Goal: Transaction & Acquisition: Purchase product/service

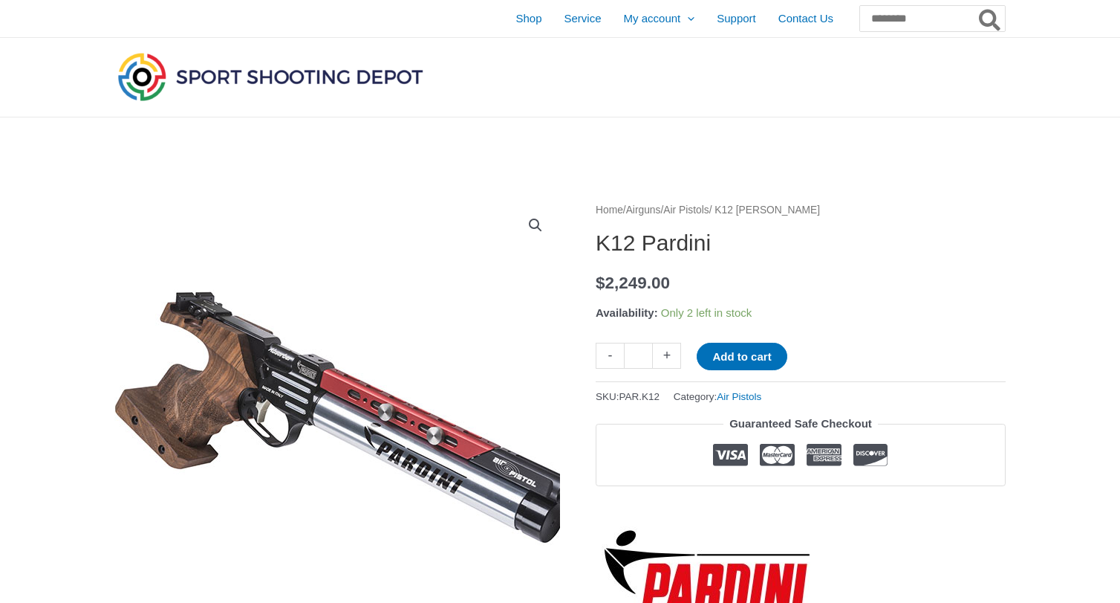
click at [296, 374] on img at bounding box center [364, 430] width 739 height 507
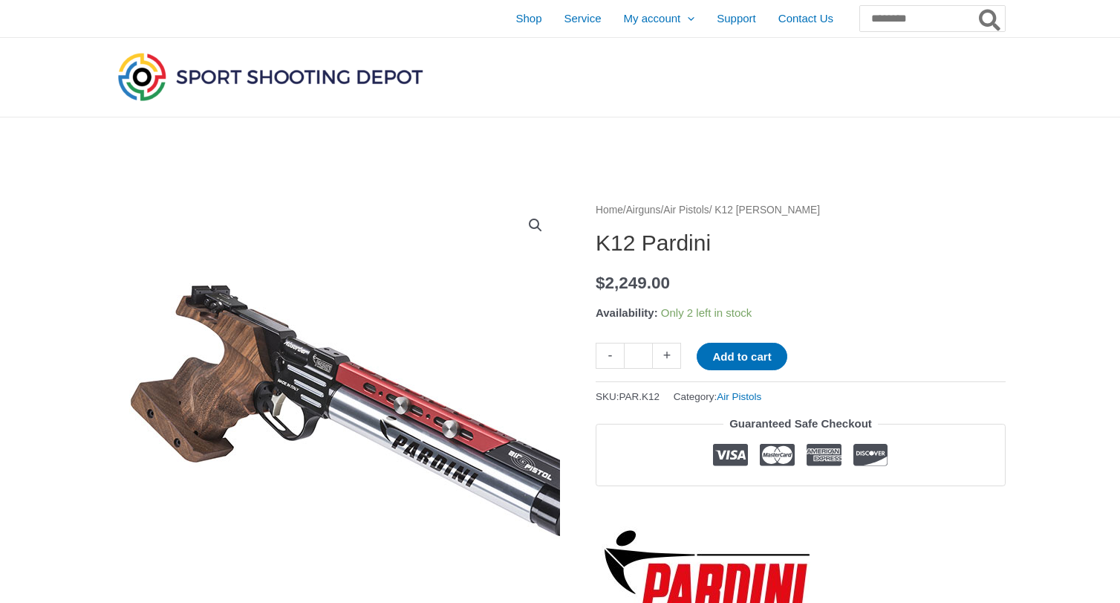
click at [282, 417] on img at bounding box center [379, 423] width 739 height 507
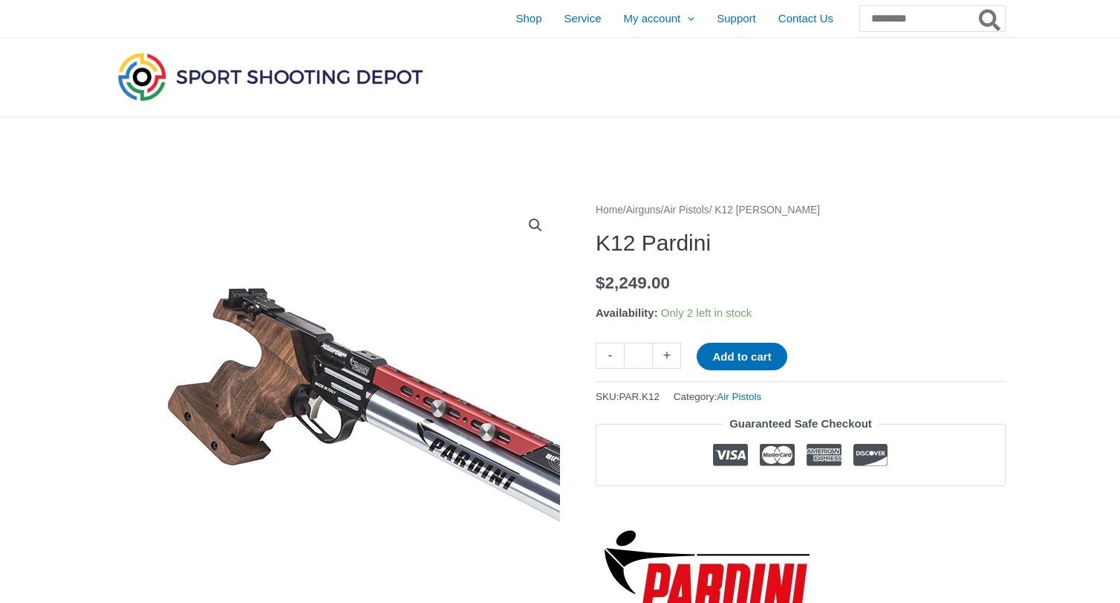
click at [216, 397] on img at bounding box center [417, 426] width 739 height 507
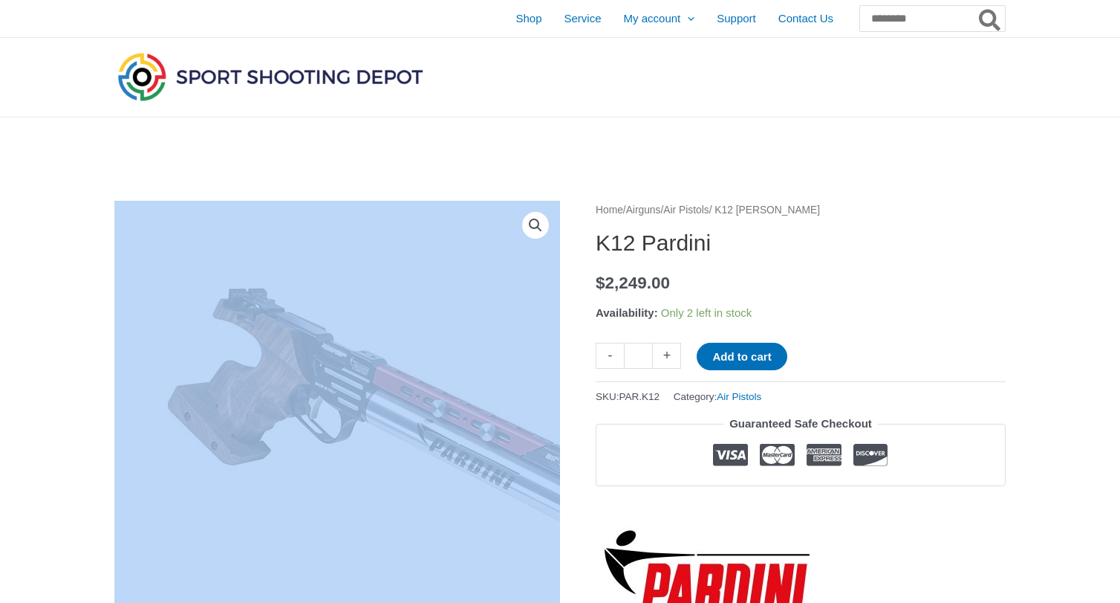
click at [216, 397] on img at bounding box center [417, 426] width 739 height 507
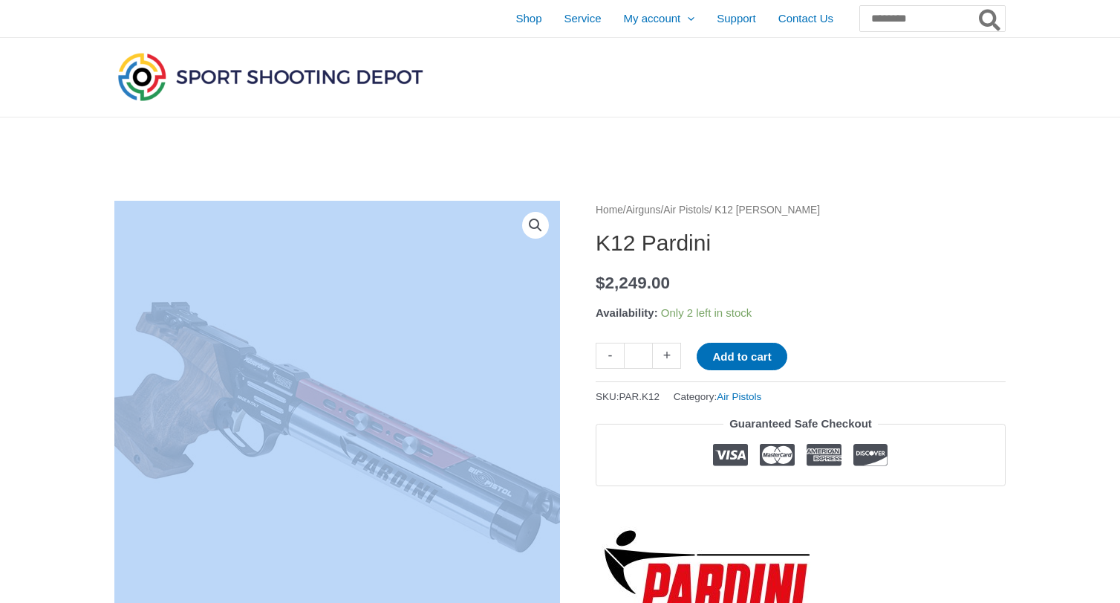
click at [333, 305] on img at bounding box center [339, 439] width 739 height 507
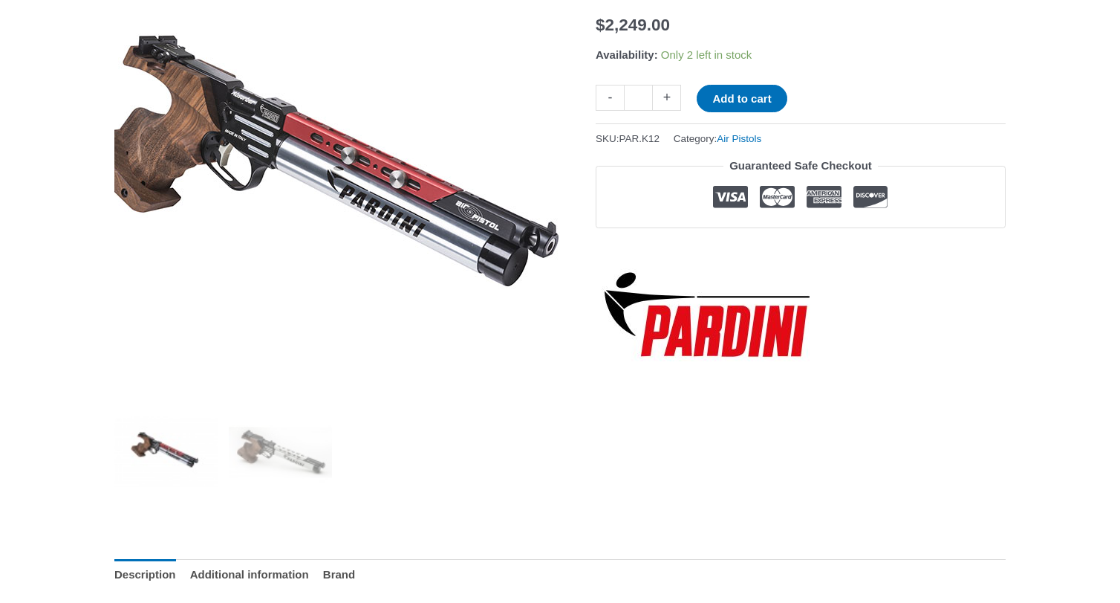
scroll to position [270, 0]
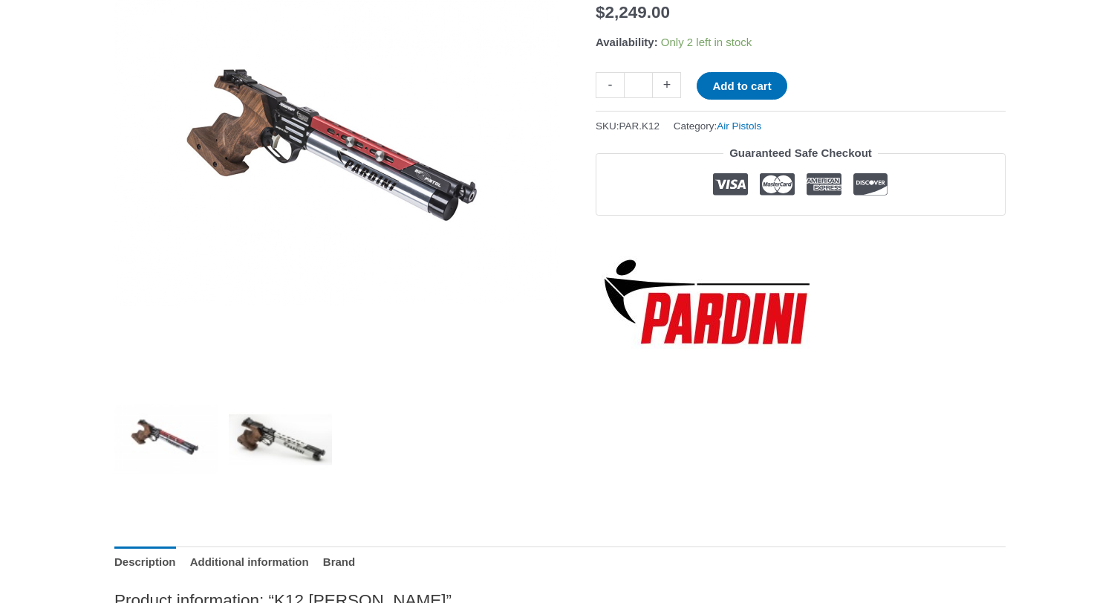
click at [282, 448] on img at bounding box center [280, 438] width 103 height 103
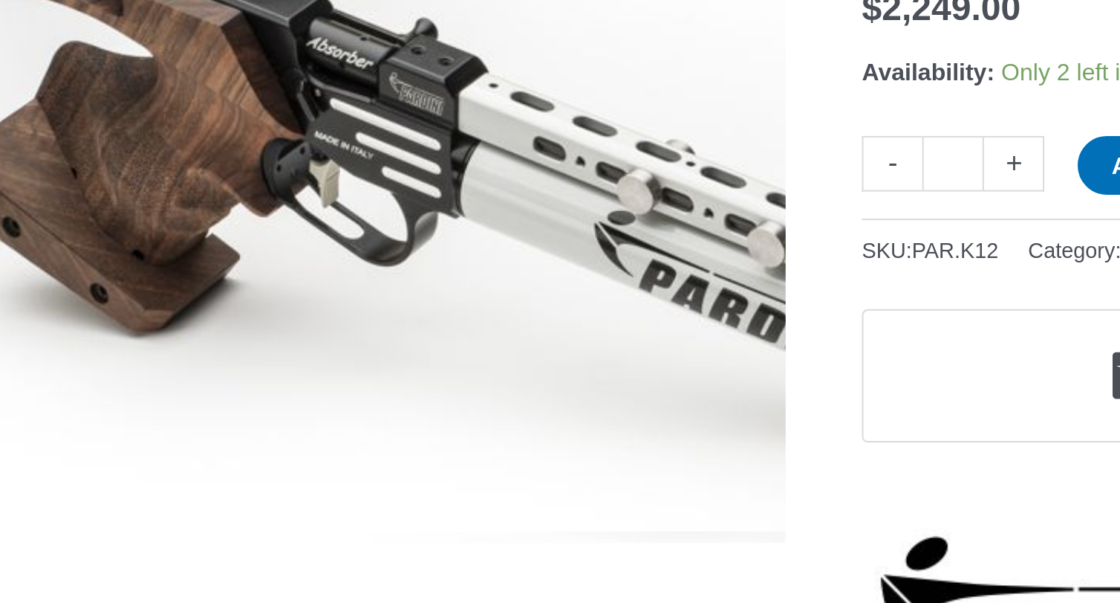
scroll to position [227, 0]
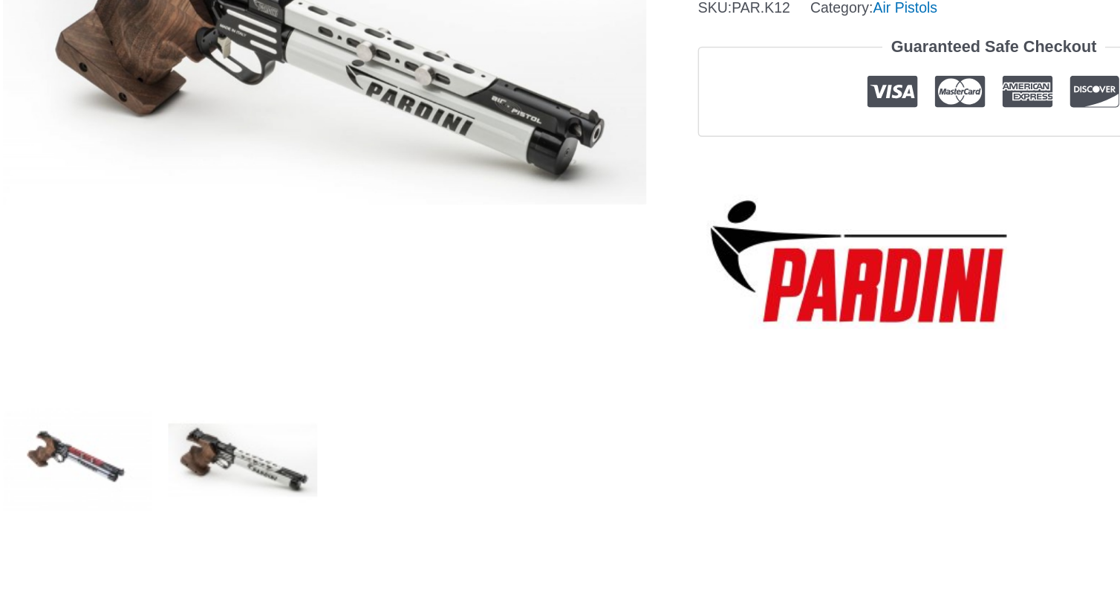
click at [114, 431] on img at bounding box center [165, 482] width 103 height 103
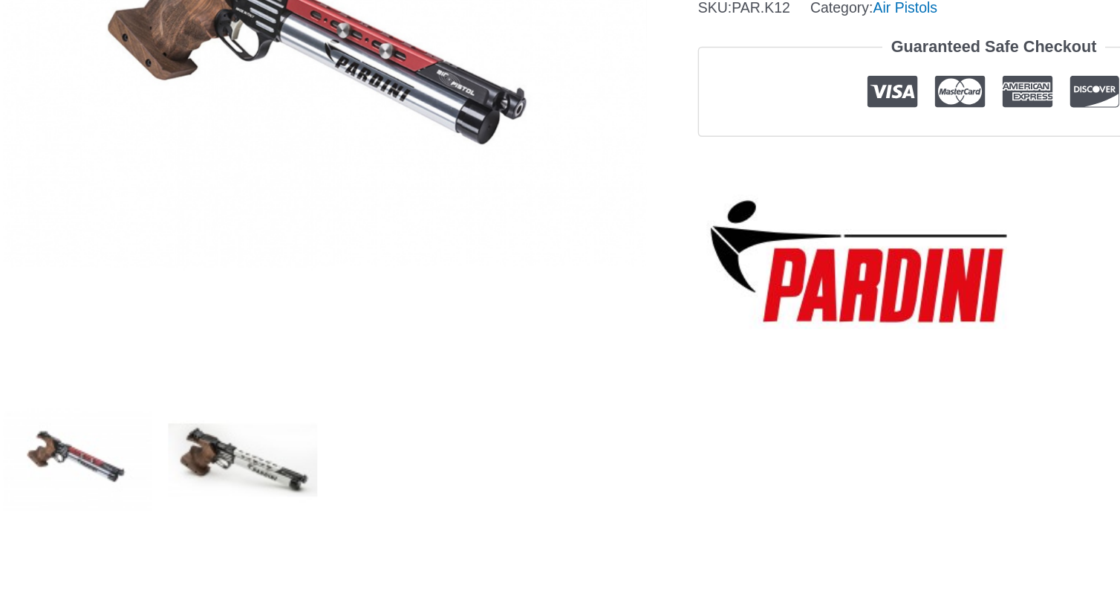
click at [229, 431] on img at bounding box center [280, 482] width 103 height 103
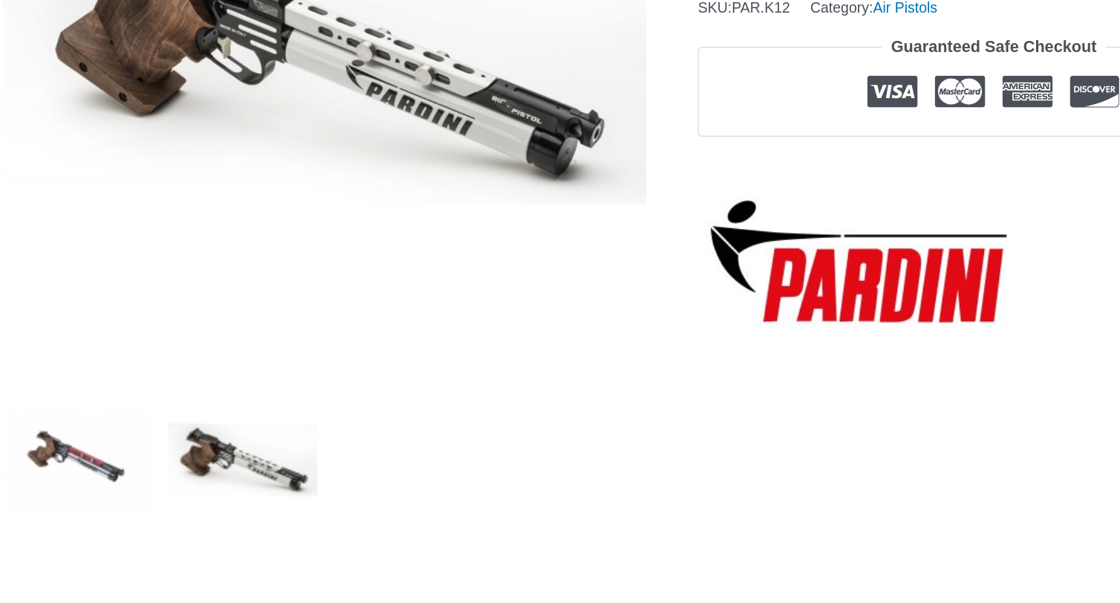
click at [114, 431] on img at bounding box center [165, 482] width 103 height 103
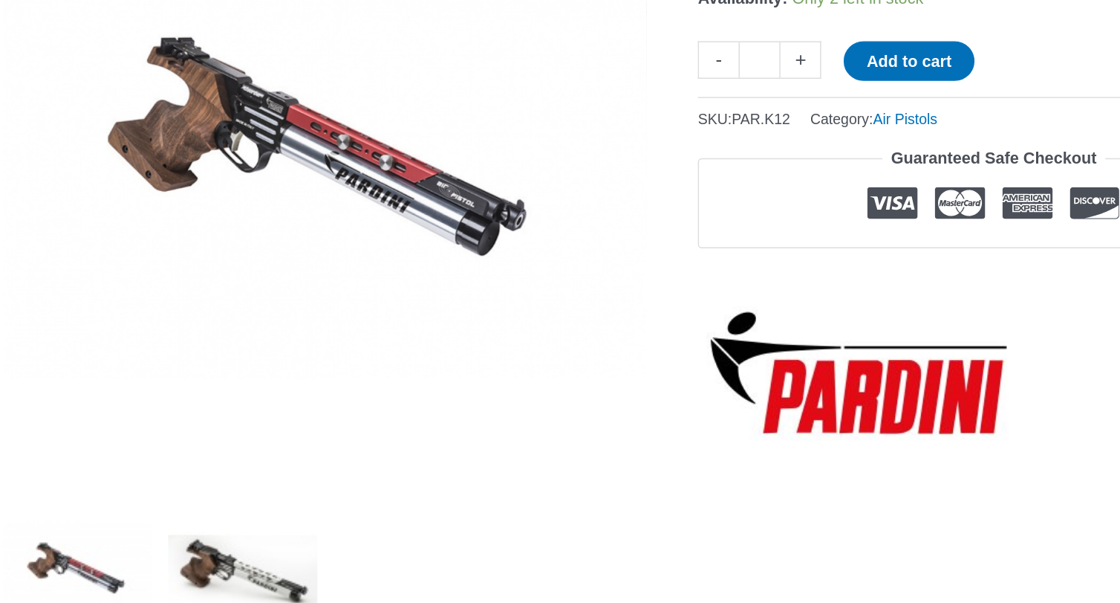
click at [229, 431] on img at bounding box center [280, 482] width 103 height 103
